Goal: Task Accomplishment & Management: Use online tool/utility

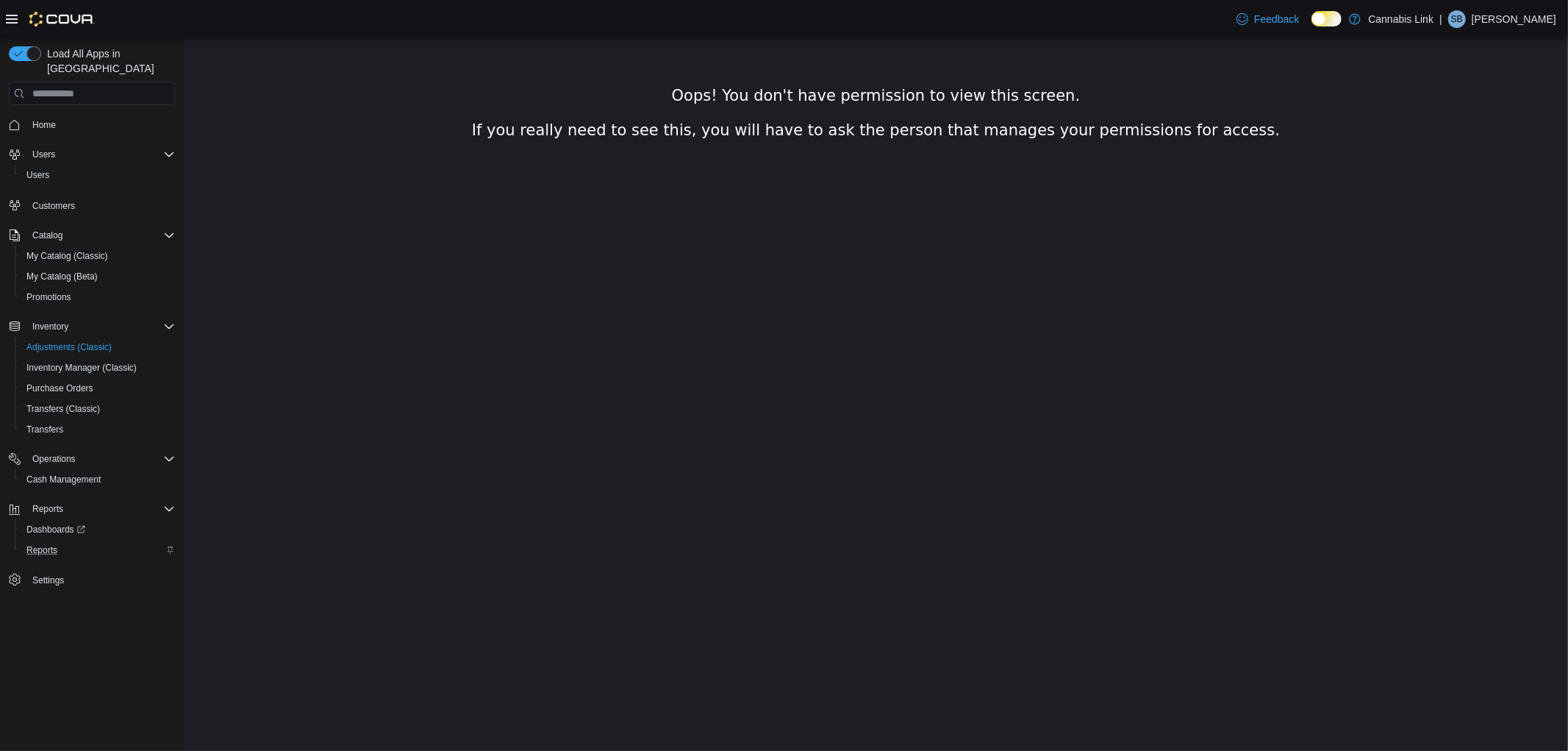
click at [67, 542] on div "Reports" at bounding box center [98, 550] width 154 height 18
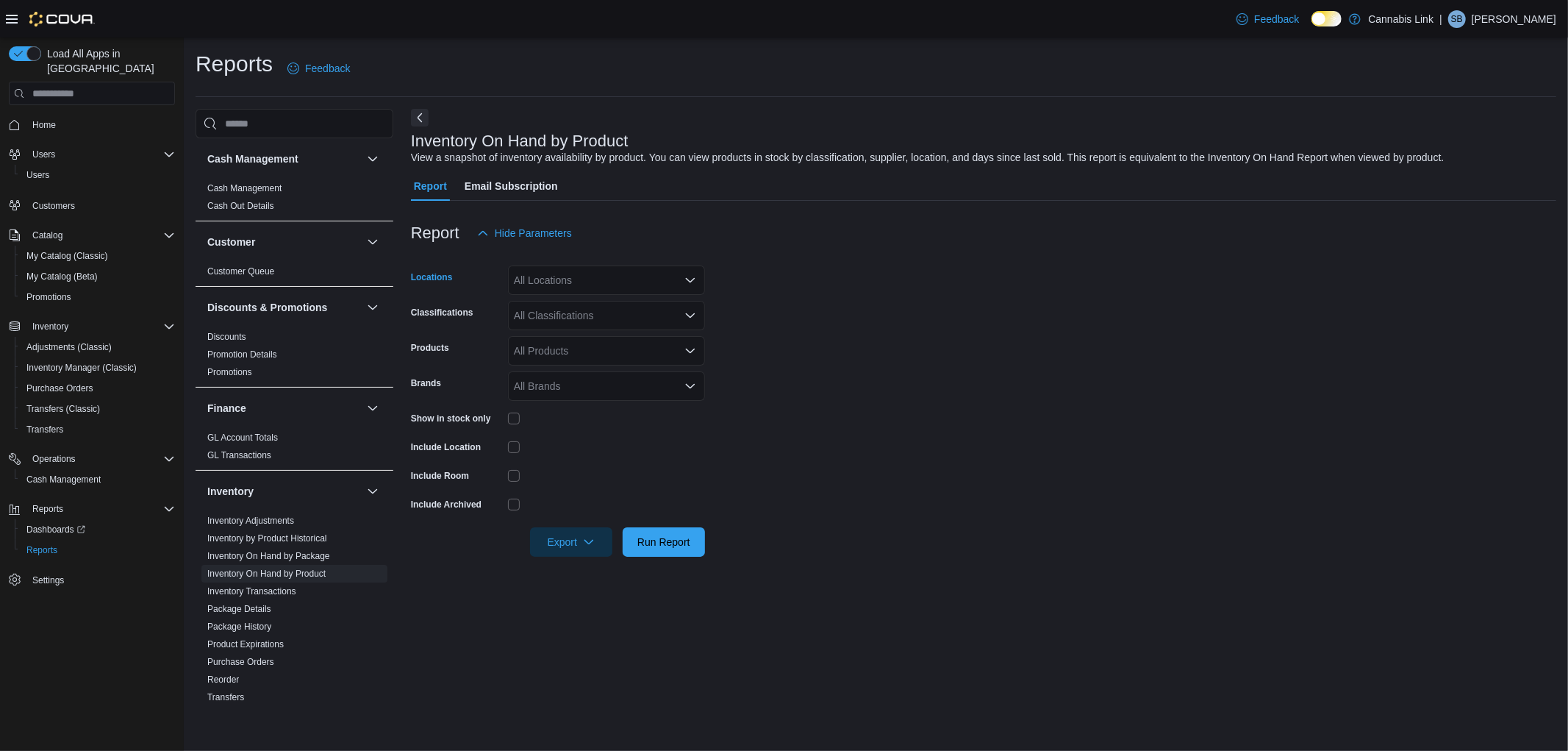
click at [568, 274] on div "All Locations" at bounding box center [606, 280] width 197 height 30
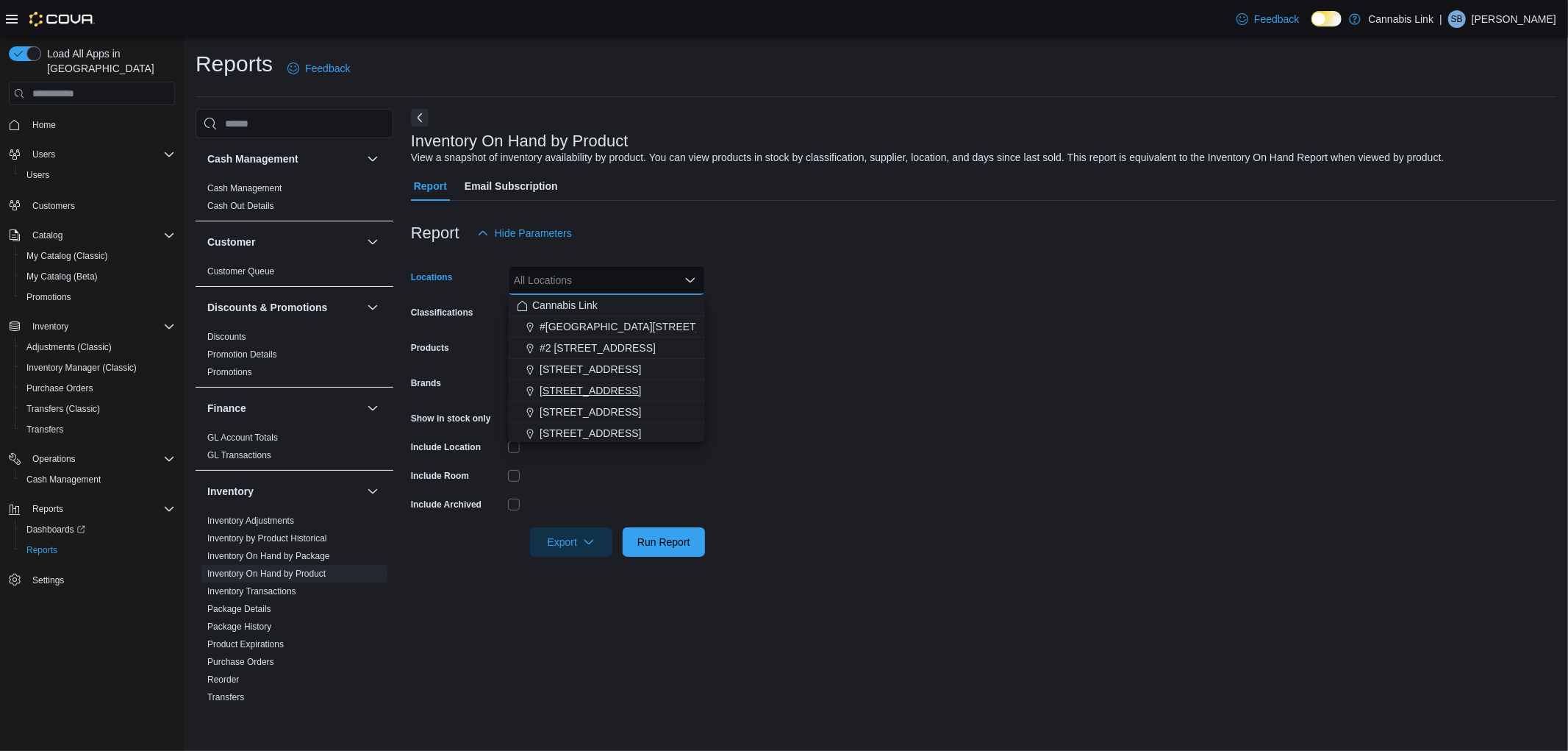
click at [571, 387] on span "[STREET_ADDRESS]" at bounding box center [590, 391] width 101 height 15
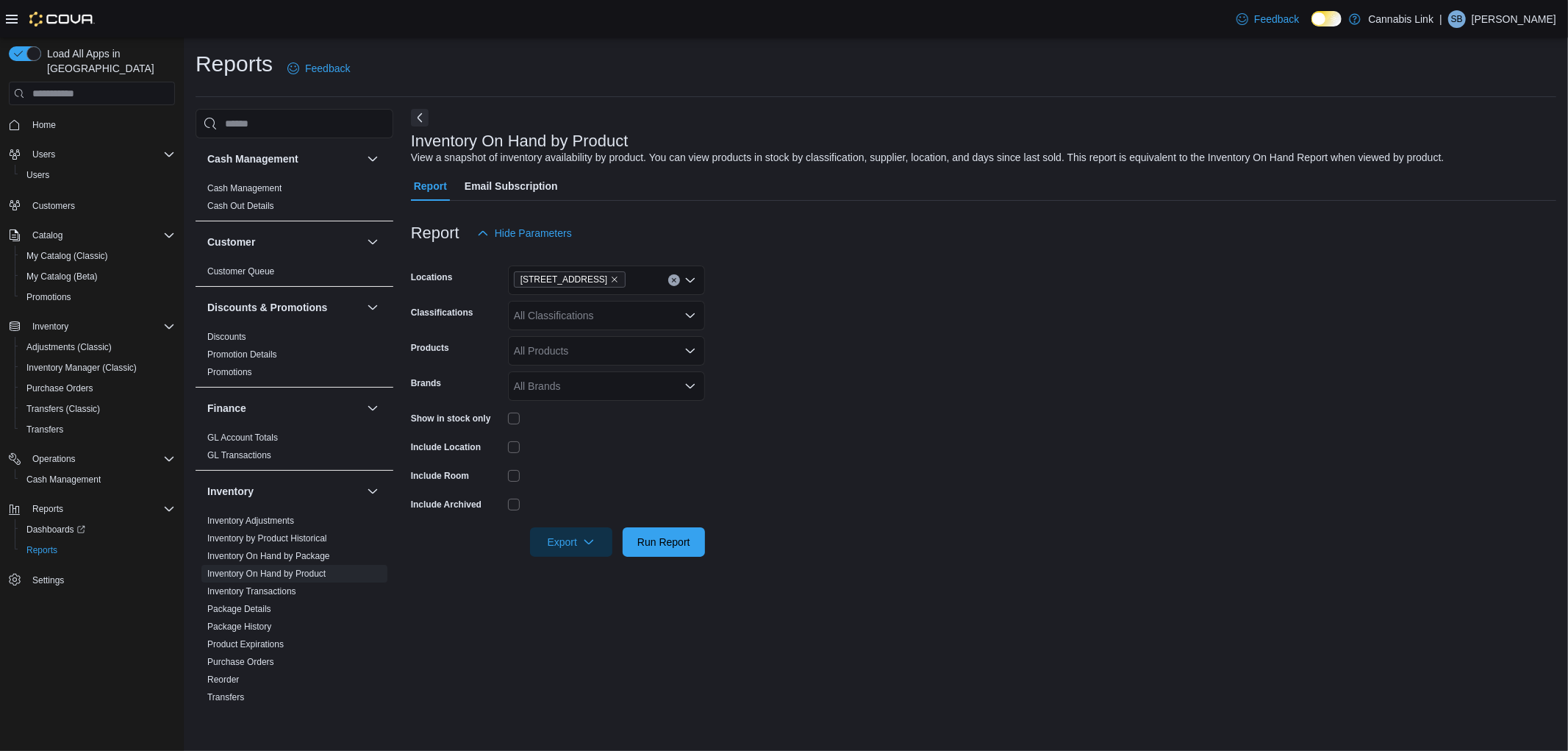
drag, startPoint x: 891, startPoint y: 497, endPoint x: 446, endPoint y: 349, distance: 469.0
click at [877, 497] on form "Locations [STREET_ADDRESS] Classifications All Classifications Products All Pro…" at bounding box center [984, 402] width 1146 height 309
click at [506, 414] on div "Show in stock only" at bounding box center [558, 418] width 294 height 23
click at [583, 540] on icon "button" at bounding box center [589, 542] width 12 height 12
click at [596, 566] on span "Export to Excel" at bounding box center [573, 571] width 66 height 12
